Goal: Check status: Check status

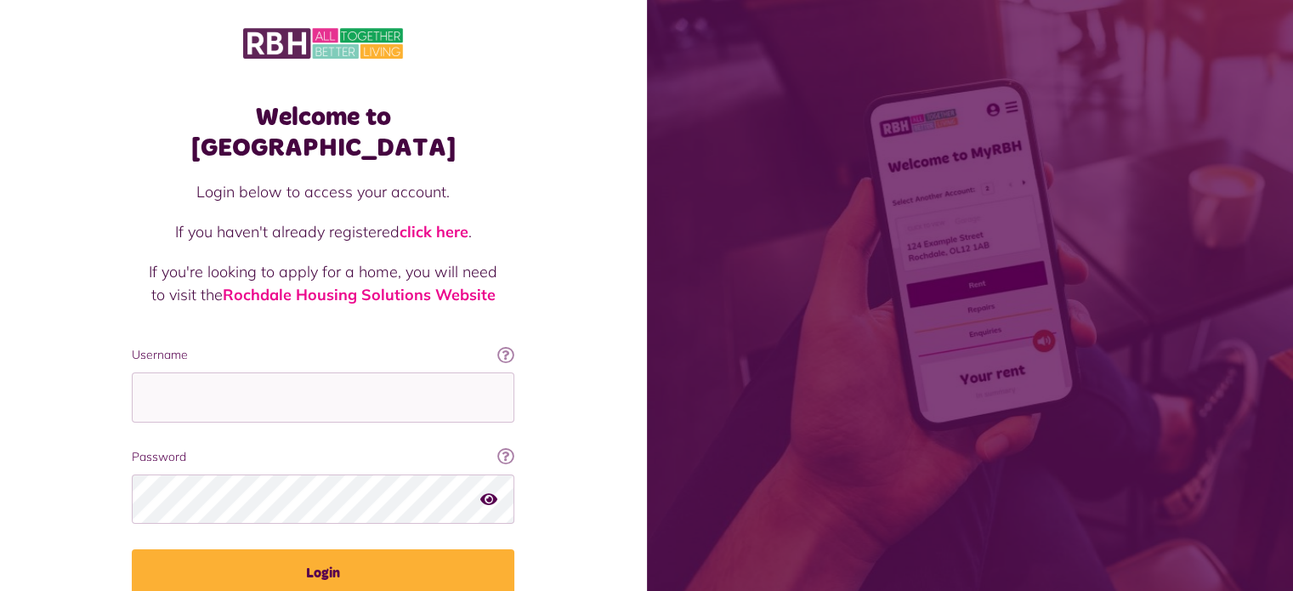
type input "**********"
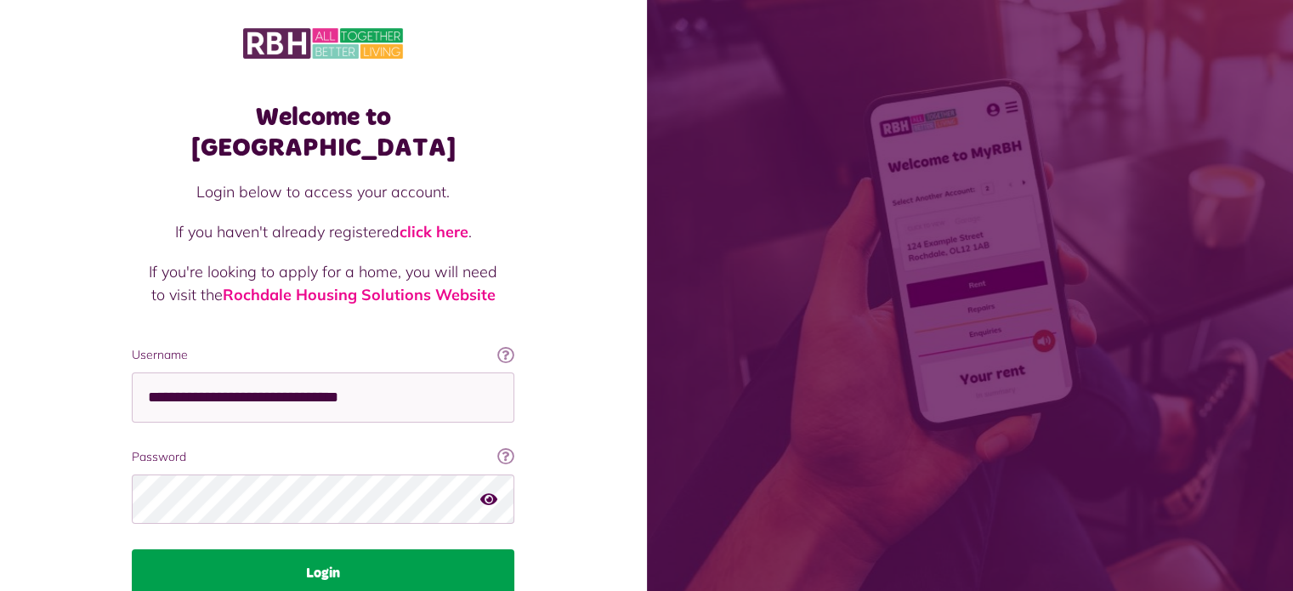
click at [331, 549] on button "Login" at bounding box center [323, 573] width 382 height 48
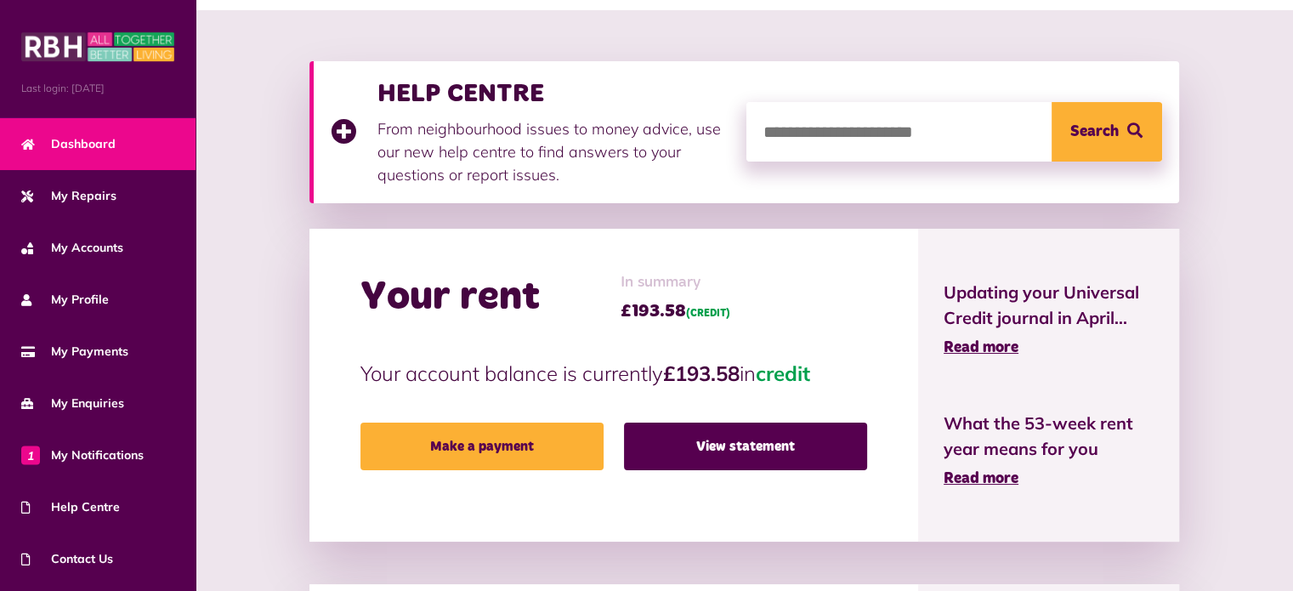
scroll to position [202, 0]
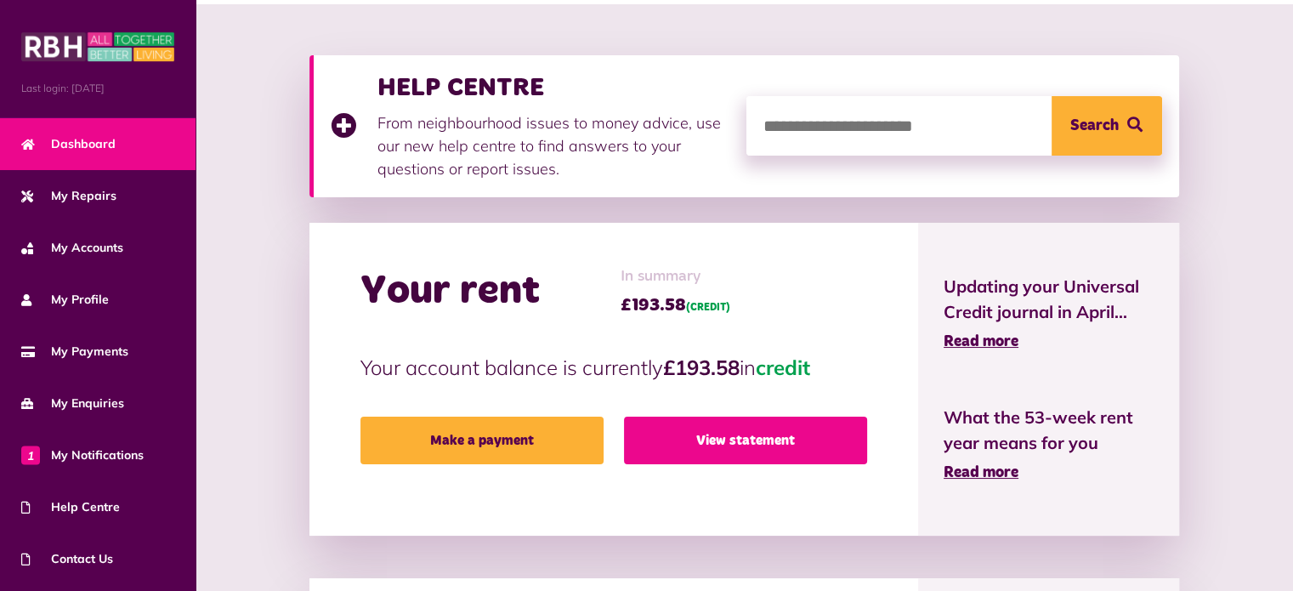
click at [730, 442] on link "View statement" at bounding box center [745, 440] width 243 height 48
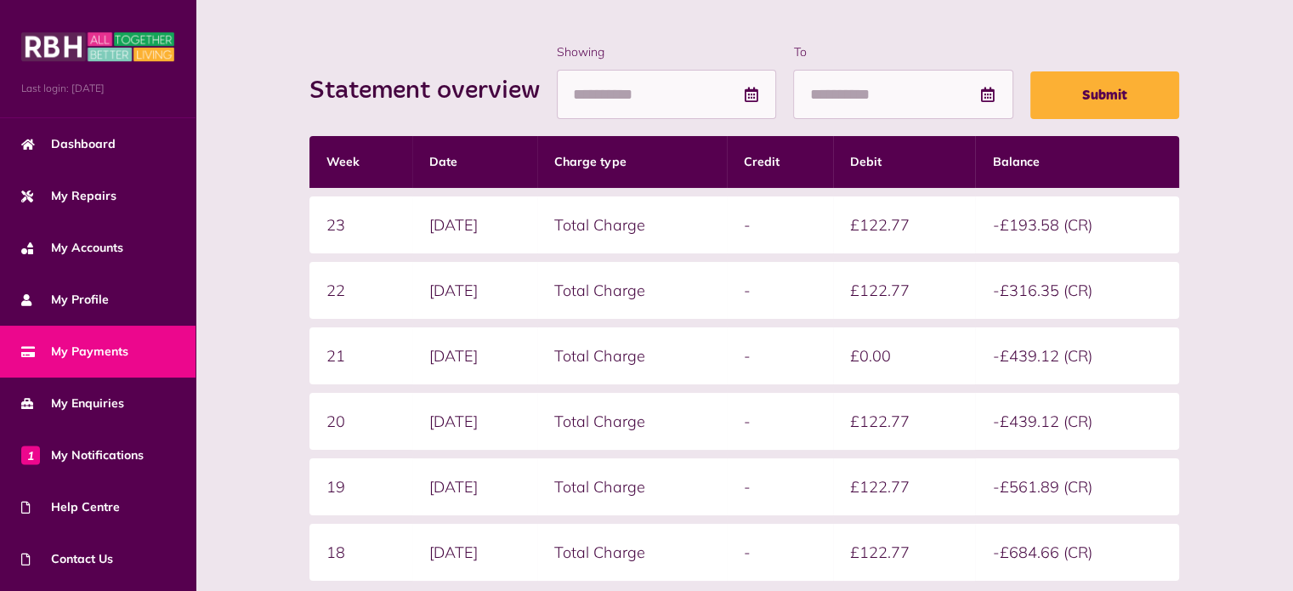
scroll to position [217, 0]
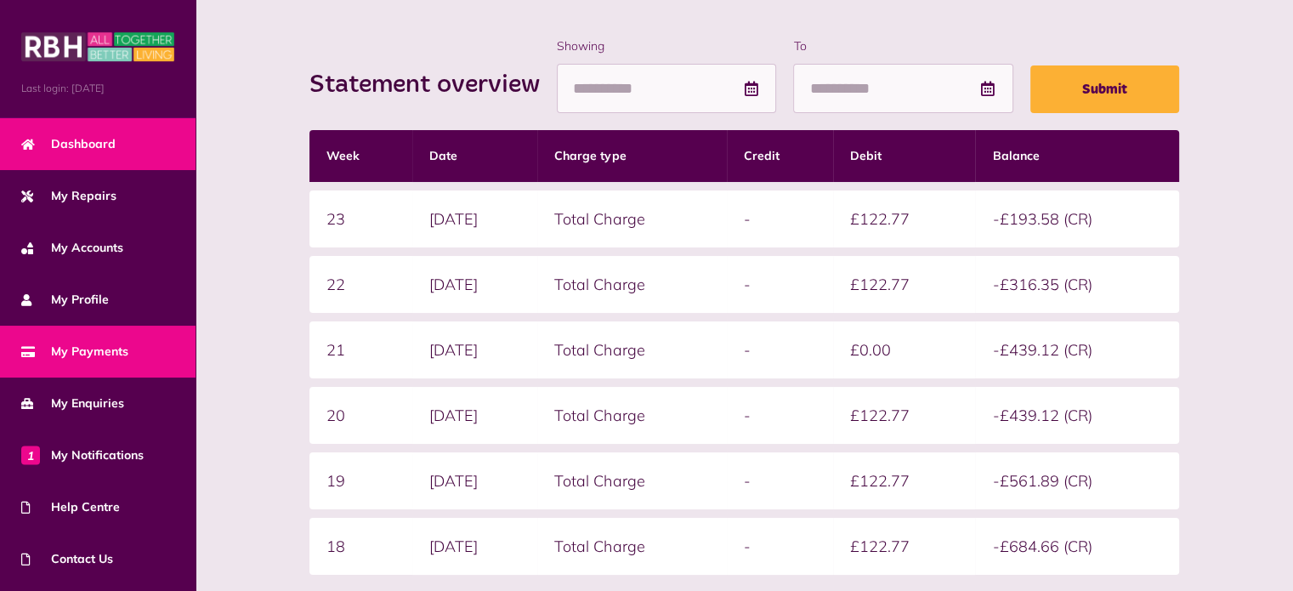
click at [90, 152] on link "Dashboard" at bounding box center [97, 144] width 195 height 52
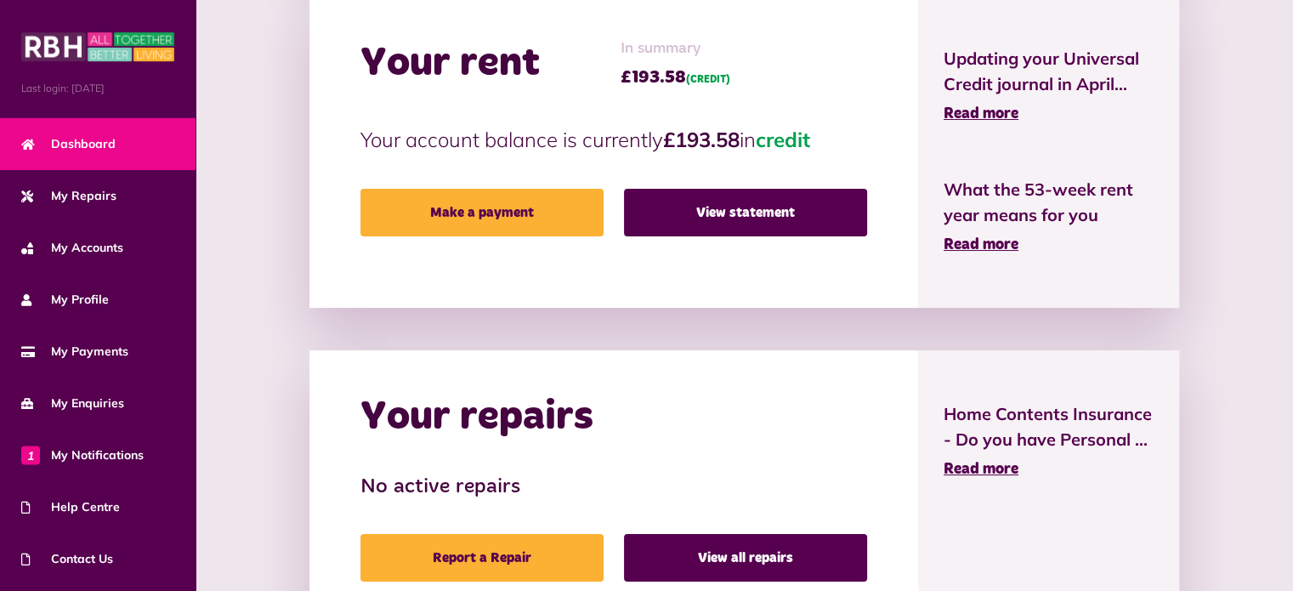
scroll to position [425, 0]
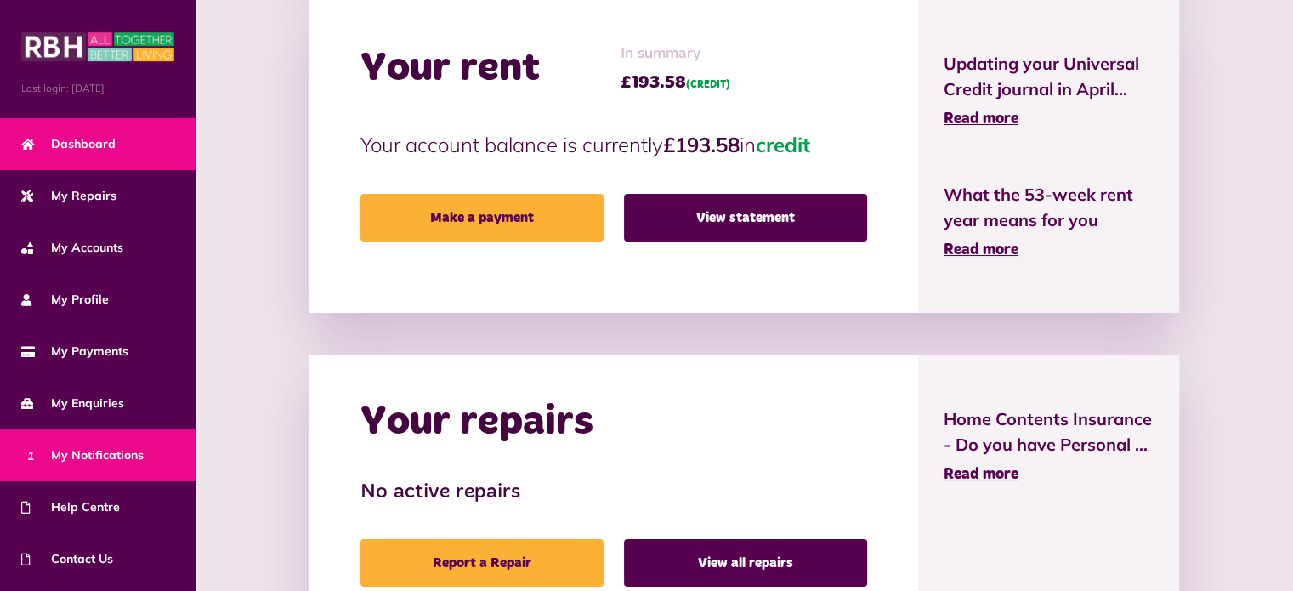
click at [99, 458] on span "1 My Notifications" at bounding box center [82, 455] width 122 height 18
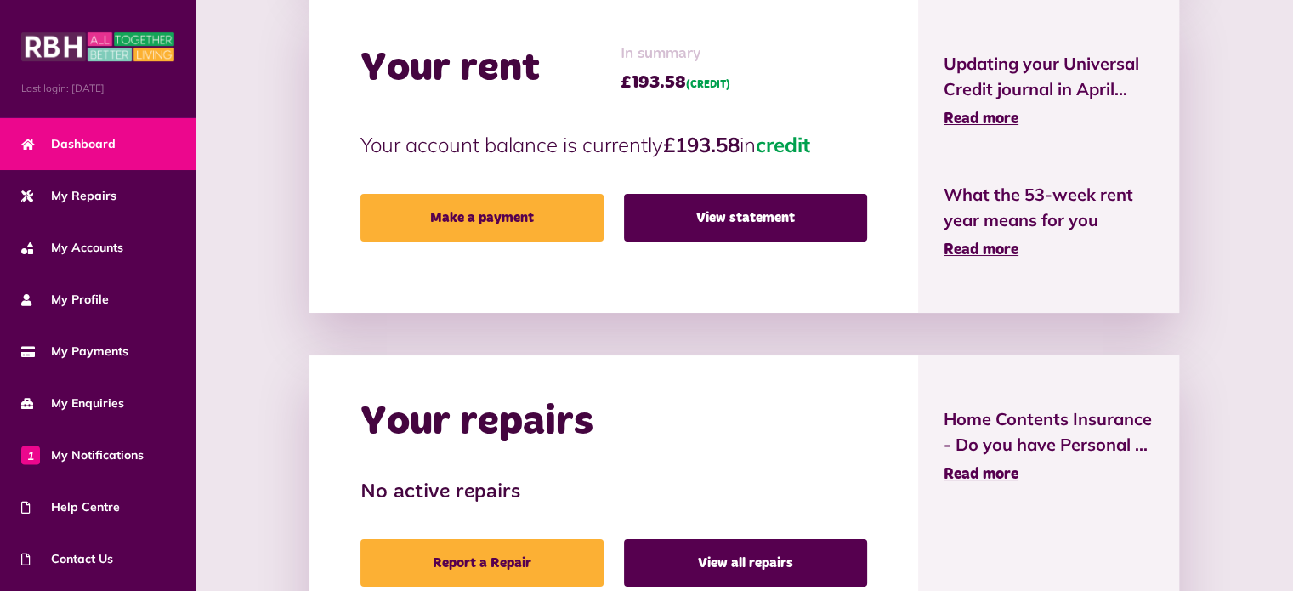
scroll to position [0, 0]
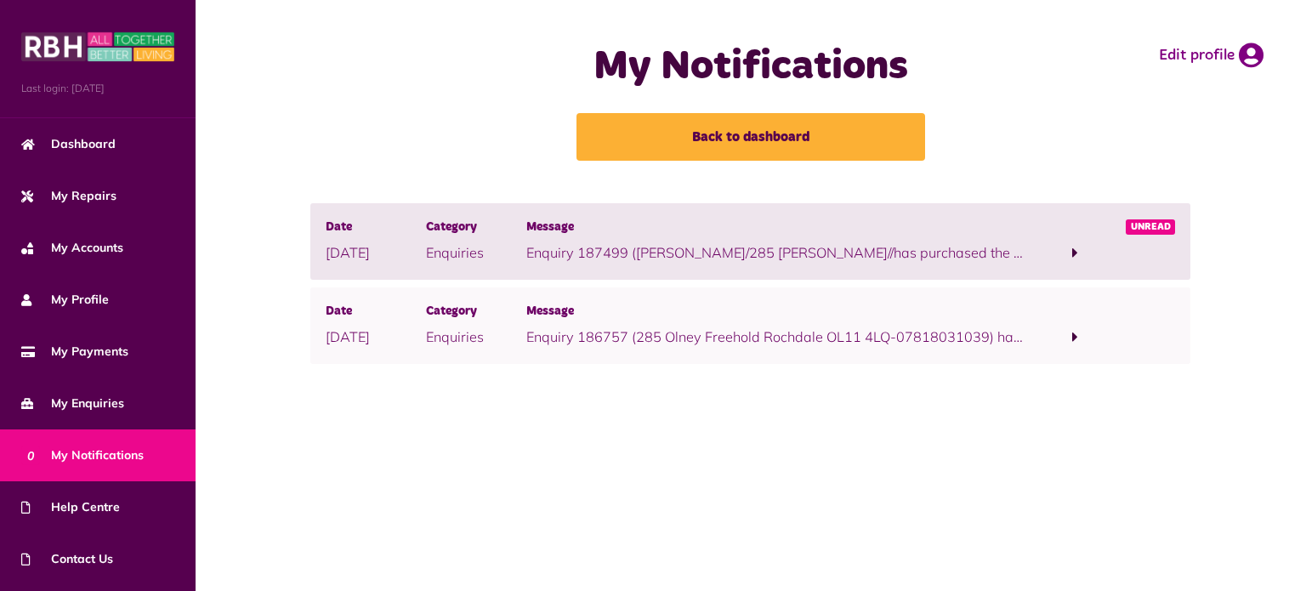
click at [1072, 255] on span at bounding box center [1075, 252] width 6 height 15
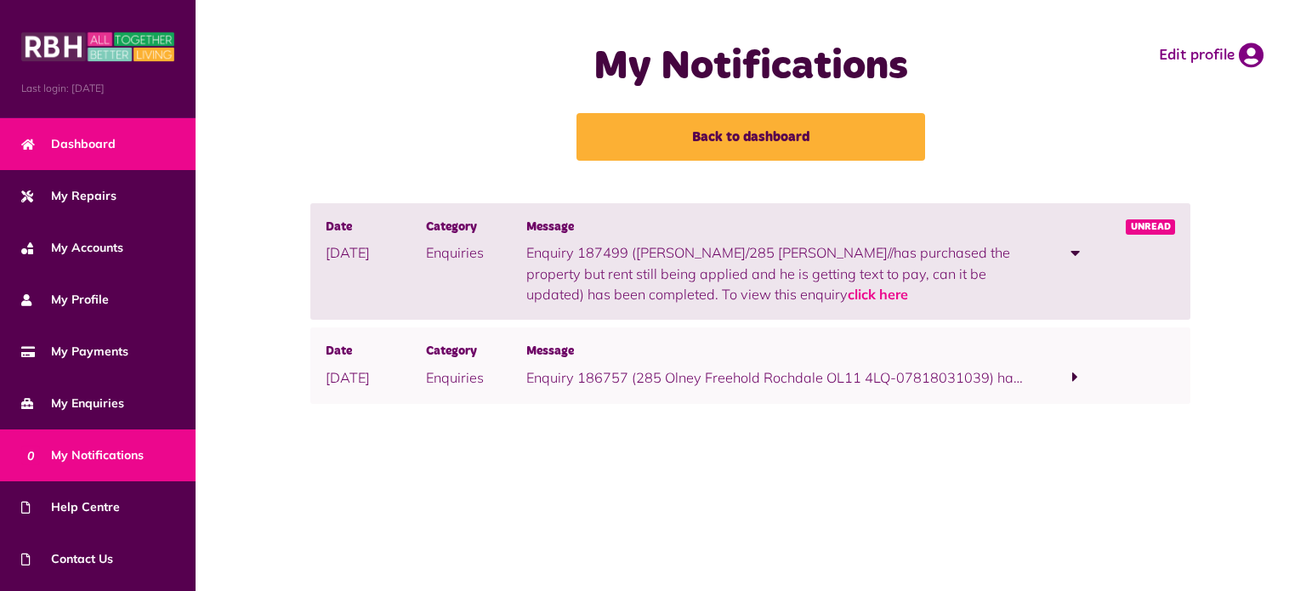
click at [85, 156] on link "Dashboard" at bounding box center [97, 144] width 195 height 52
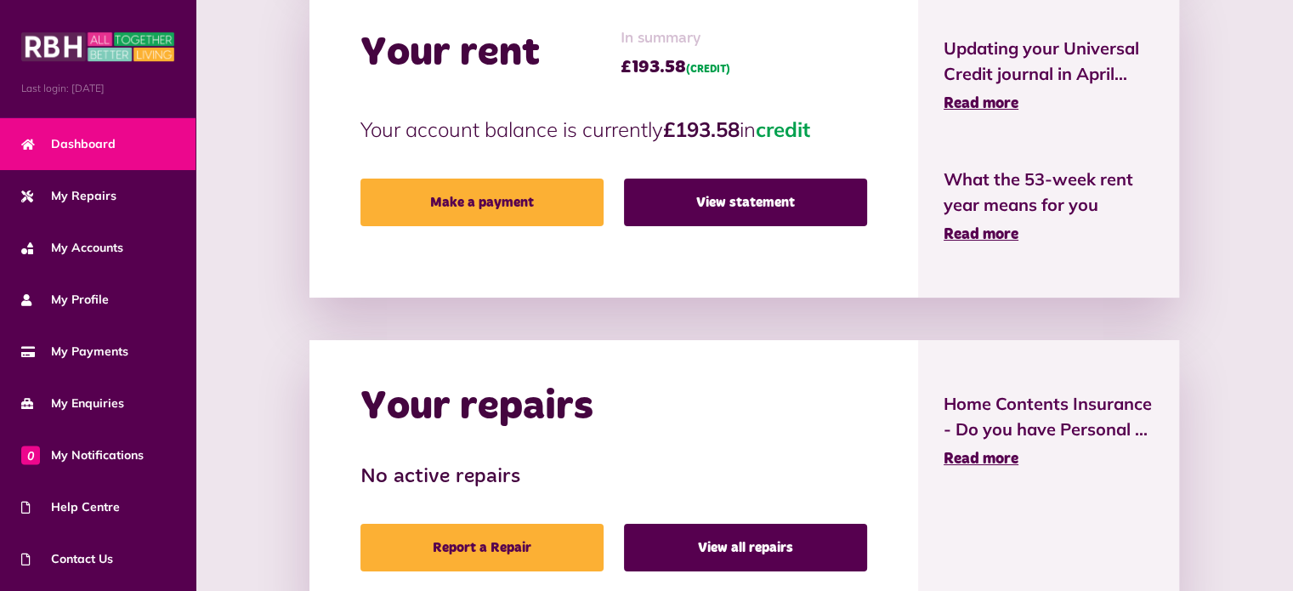
scroll to position [441, 0]
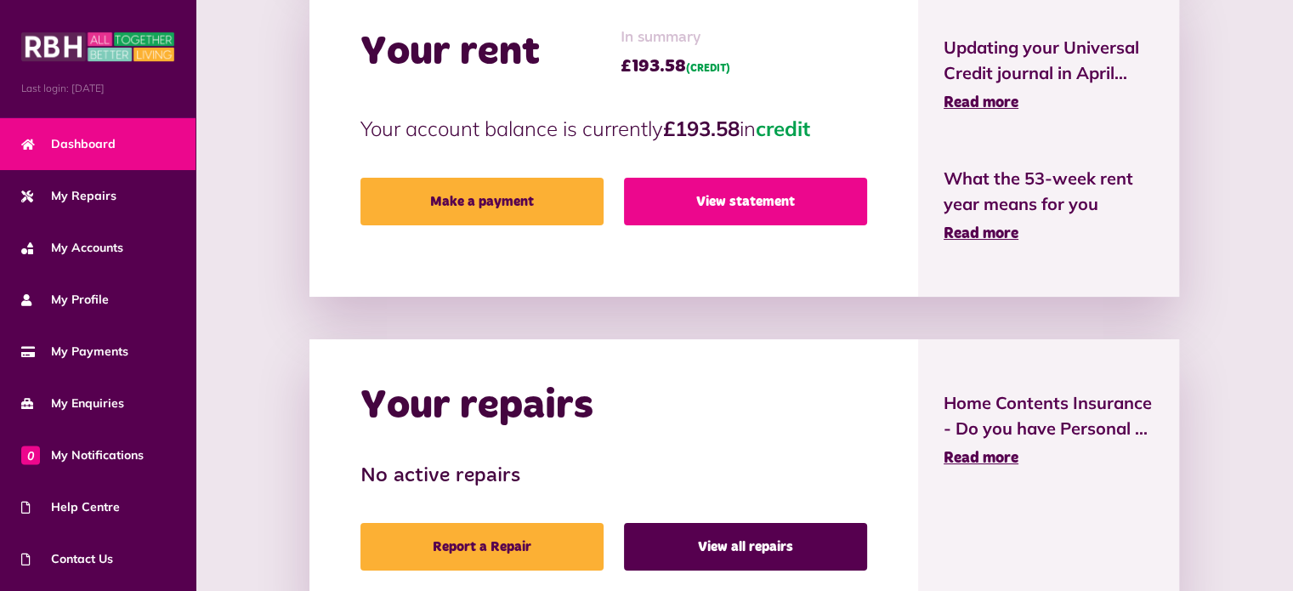
click at [740, 210] on link "View statement" at bounding box center [745, 202] width 243 height 48
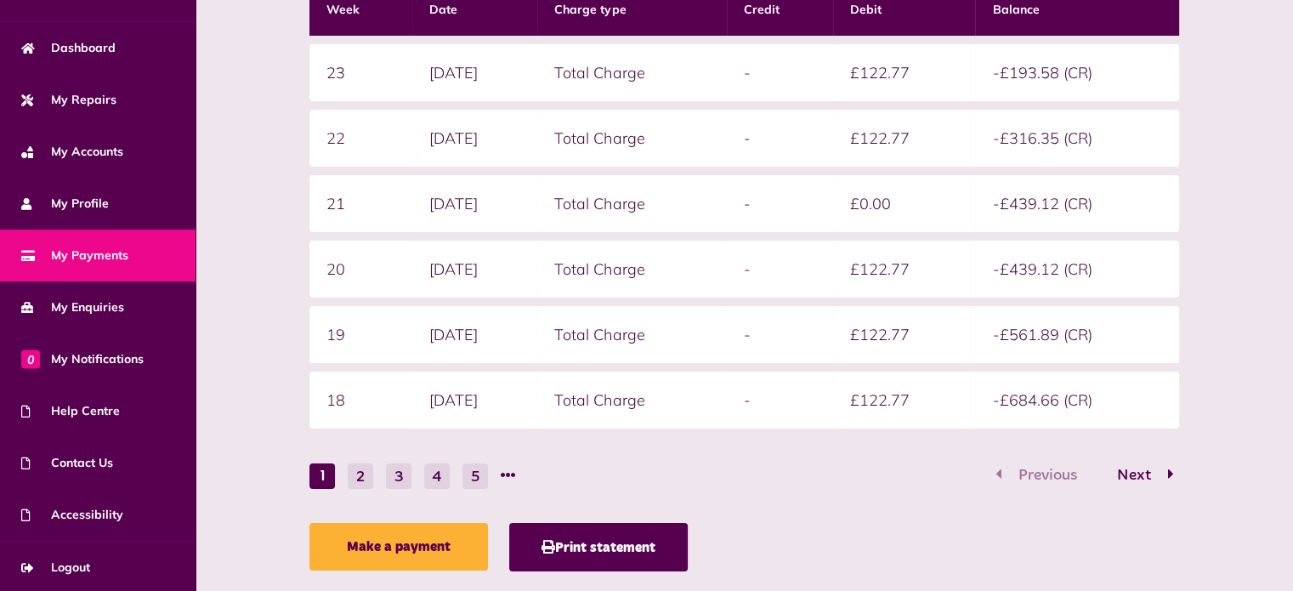
scroll to position [399, 0]
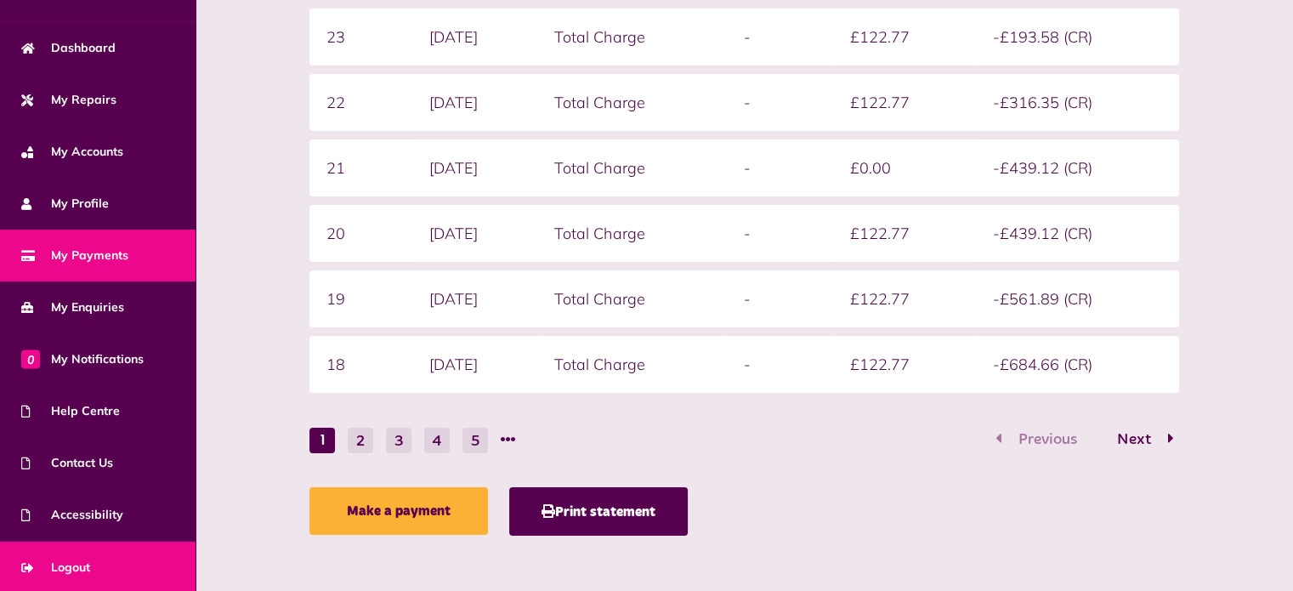
click at [97, 554] on link "Logout" at bounding box center [97, 567] width 195 height 52
